Goal: Check status: Check status

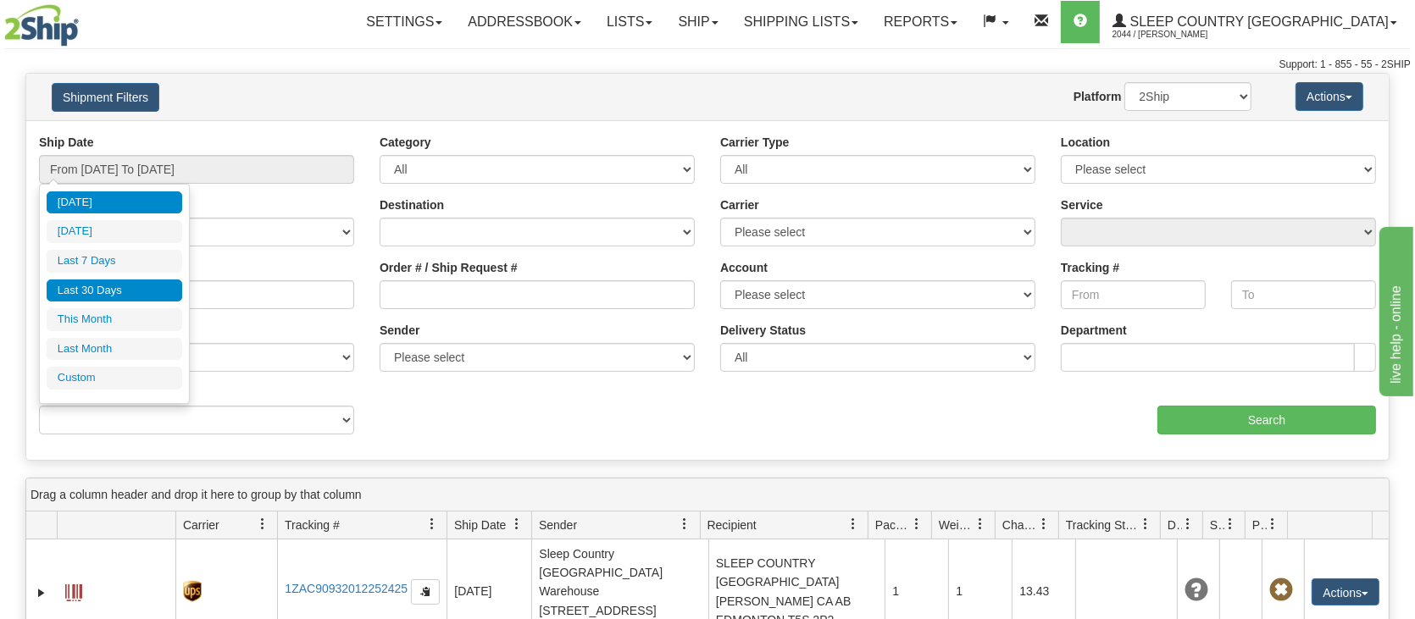
click at [117, 288] on li "Last 30 Days" at bounding box center [115, 291] width 136 height 23
type input "From [DATE] To [DATE]"
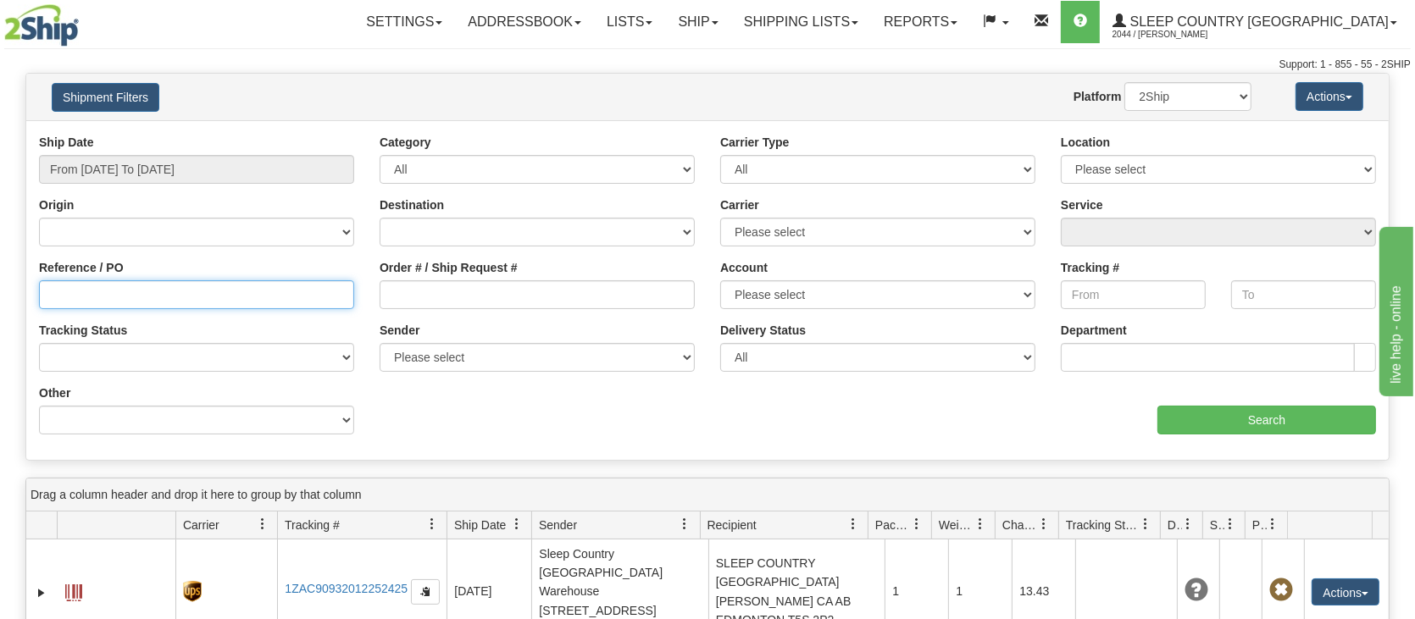
click at [136, 297] on input "Reference / PO" at bounding box center [196, 294] width 315 height 29
click at [396, 295] on input "Order # / Ship Request #" at bounding box center [537, 294] width 315 height 29
paste input "9000I100918"
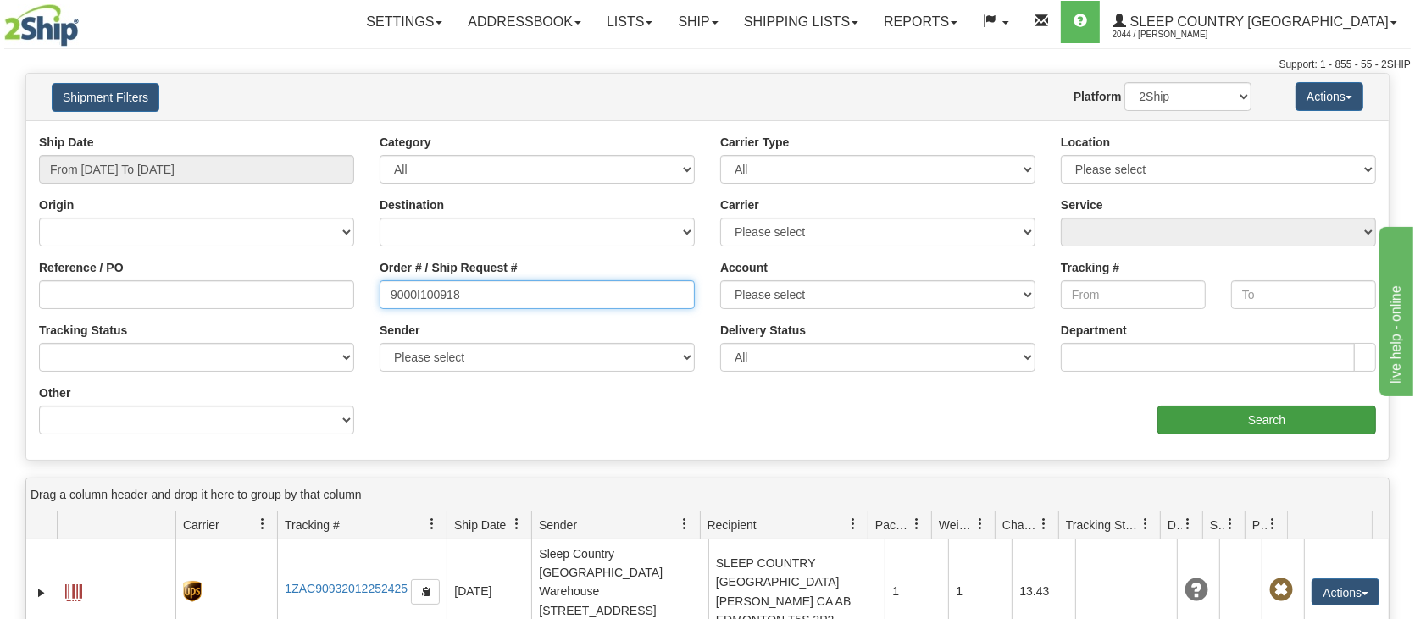
type input "9000I100918"
click at [1289, 416] on input "Search" at bounding box center [1266, 420] width 219 height 29
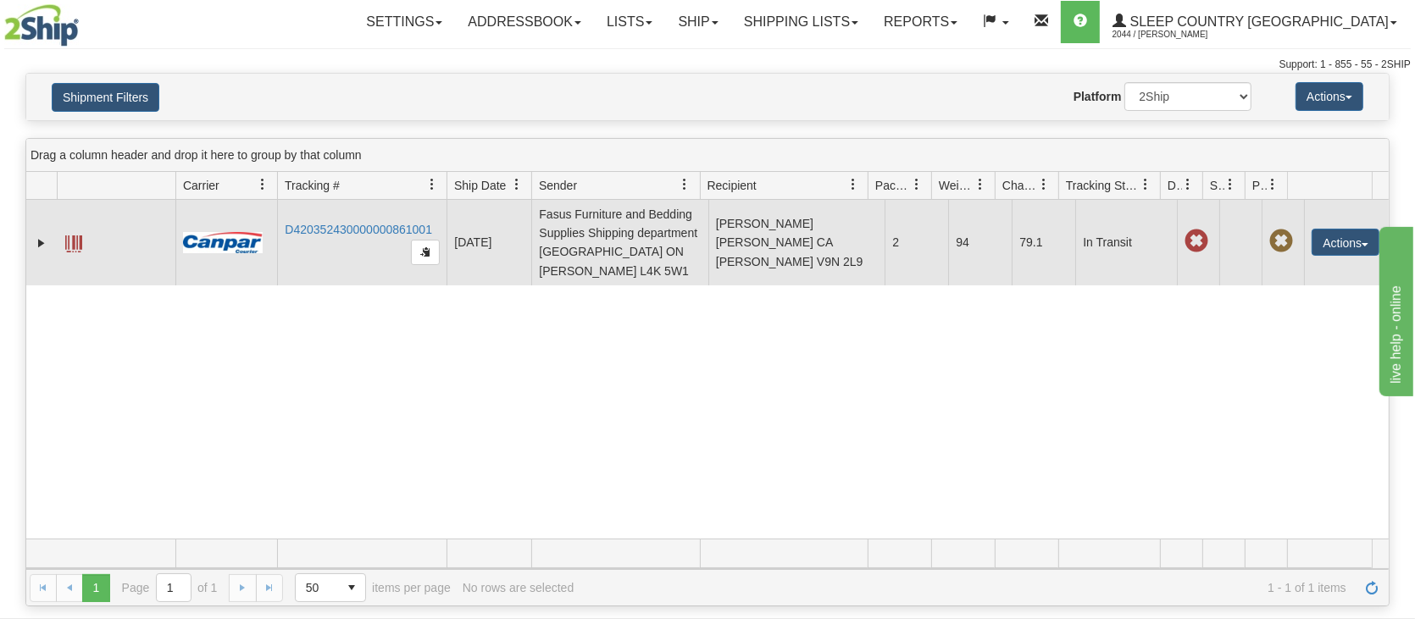
click at [340, 219] on td "D420352430000000861001" at bounding box center [361, 243] width 169 height 86
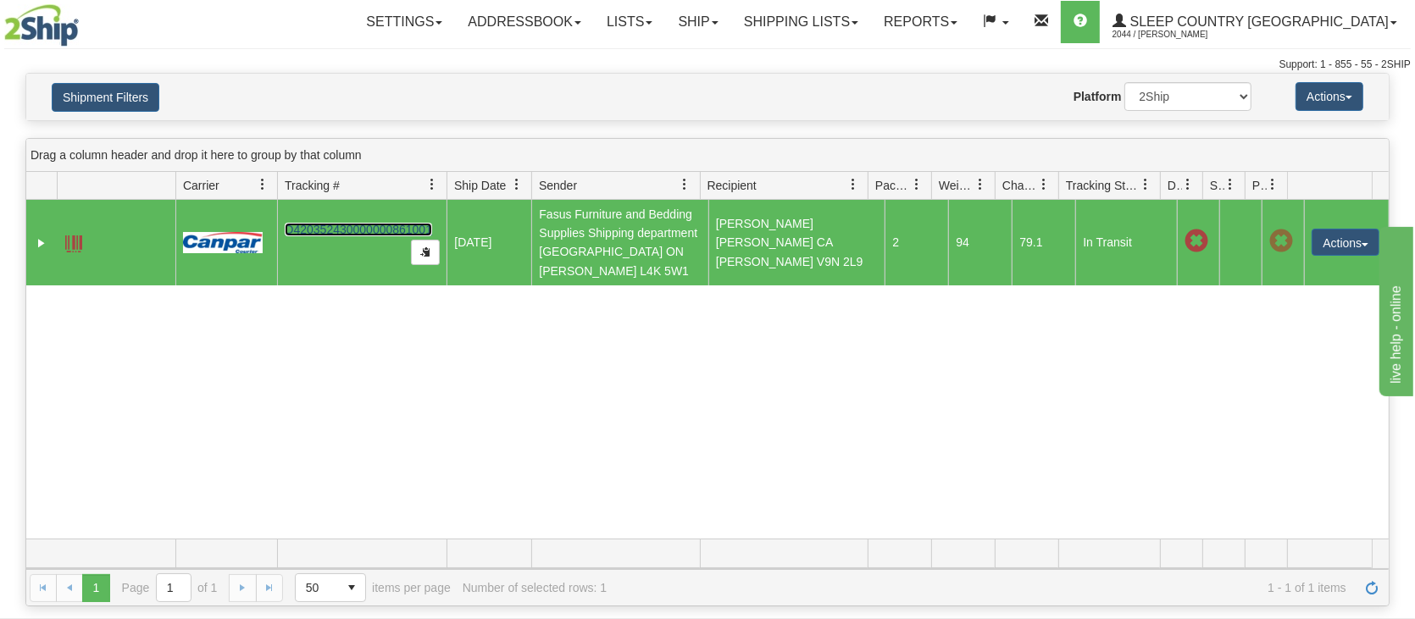
click at [358, 225] on link "D420352430000000861001" at bounding box center [358, 230] width 147 height 14
